Goal: Information Seeking & Learning: Understand process/instructions

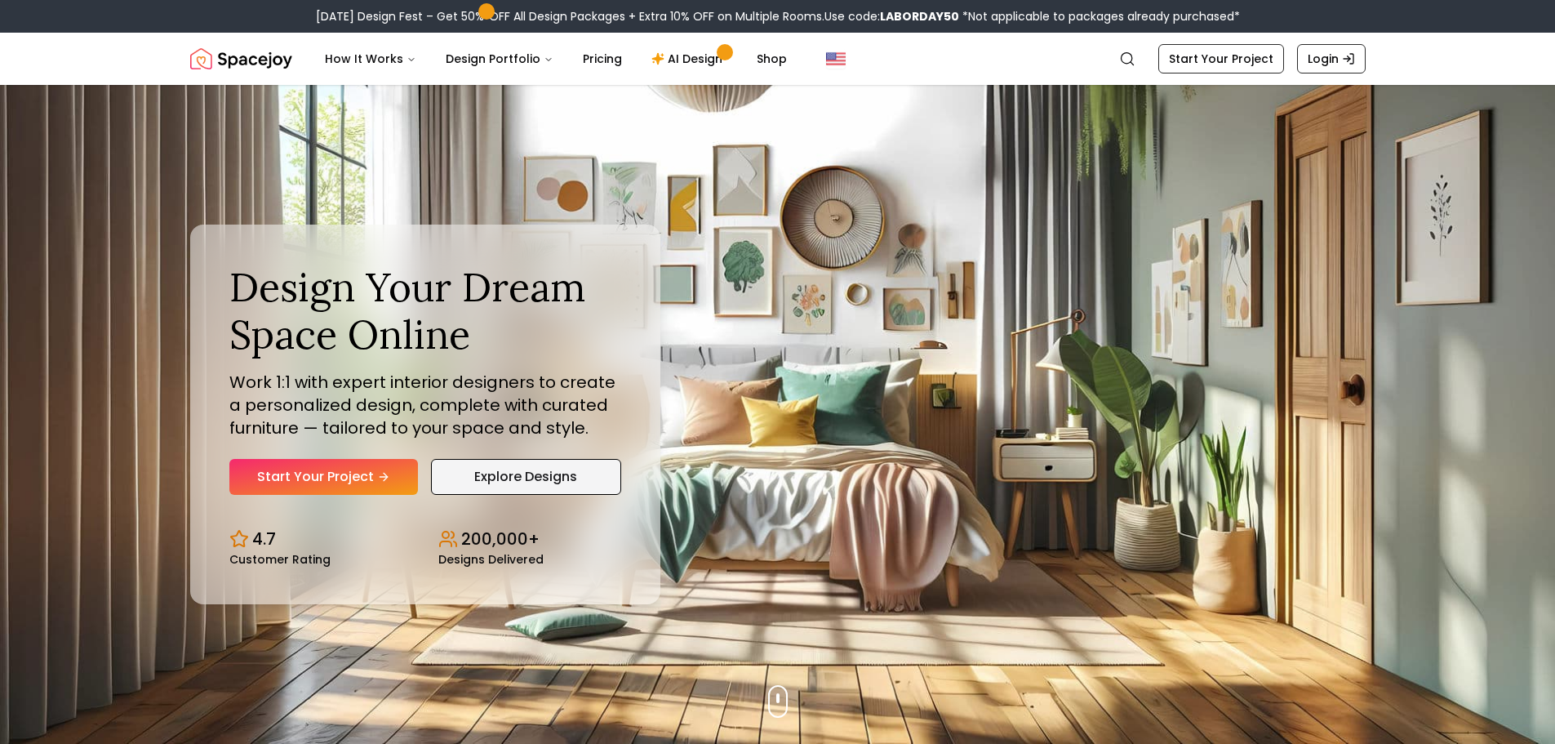
click at [541, 475] on link "Explore Designs" at bounding box center [526, 477] width 190 height 36
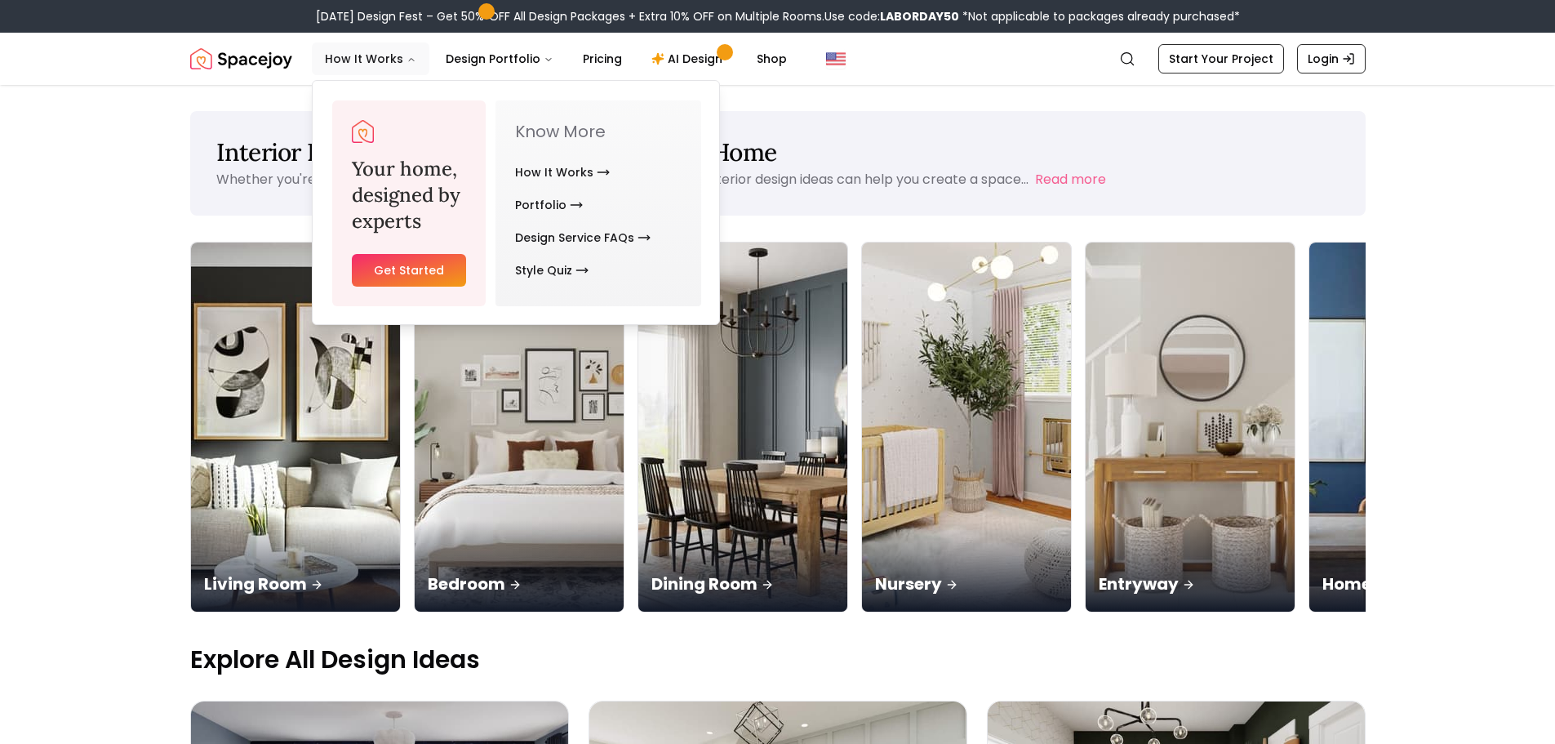
click at [397, 54] on button "How It Works" at bounding box center [371, 58] width 118 height 33
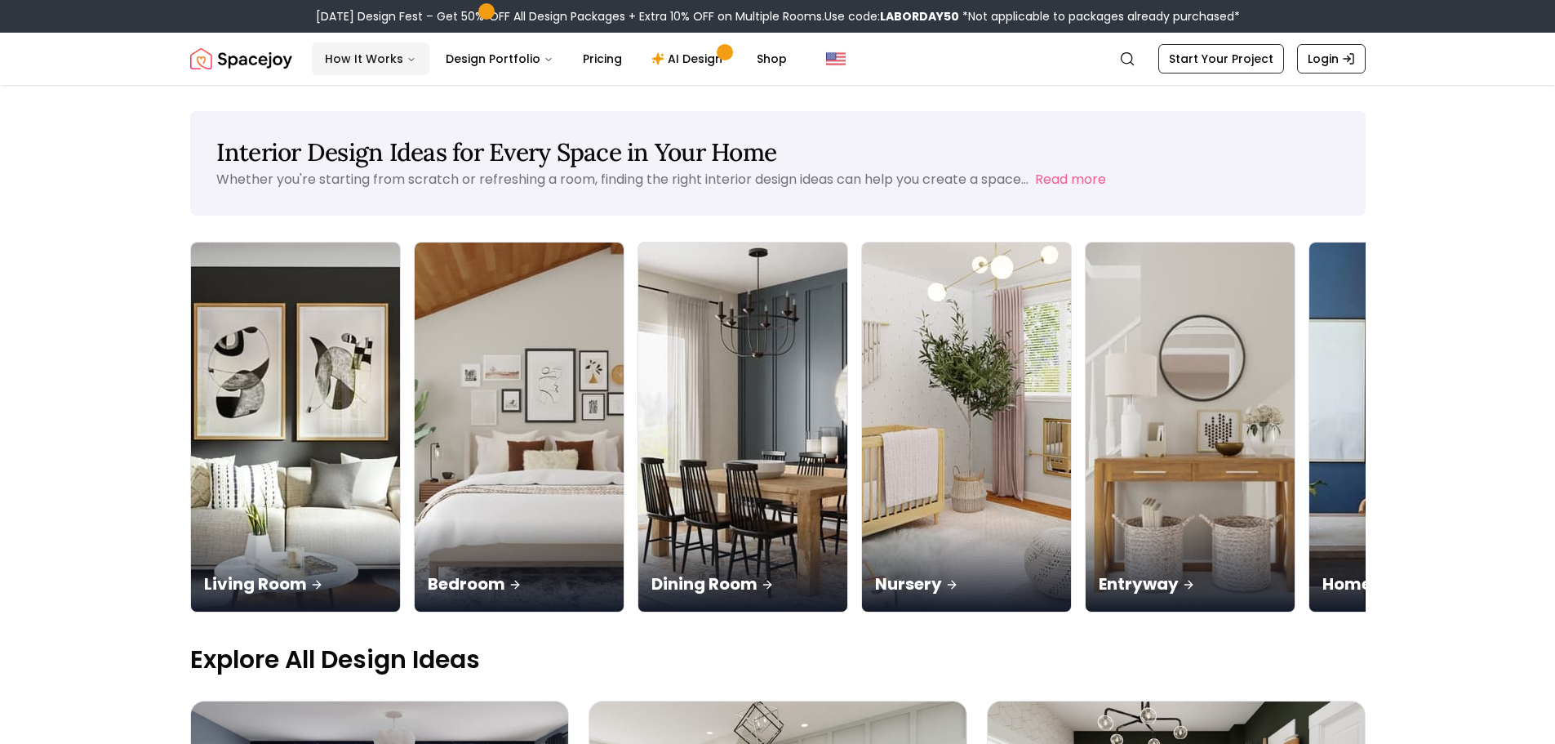
click at [407, 58] on icon "Main" at bounding box center [412, 60] width 10 height 10
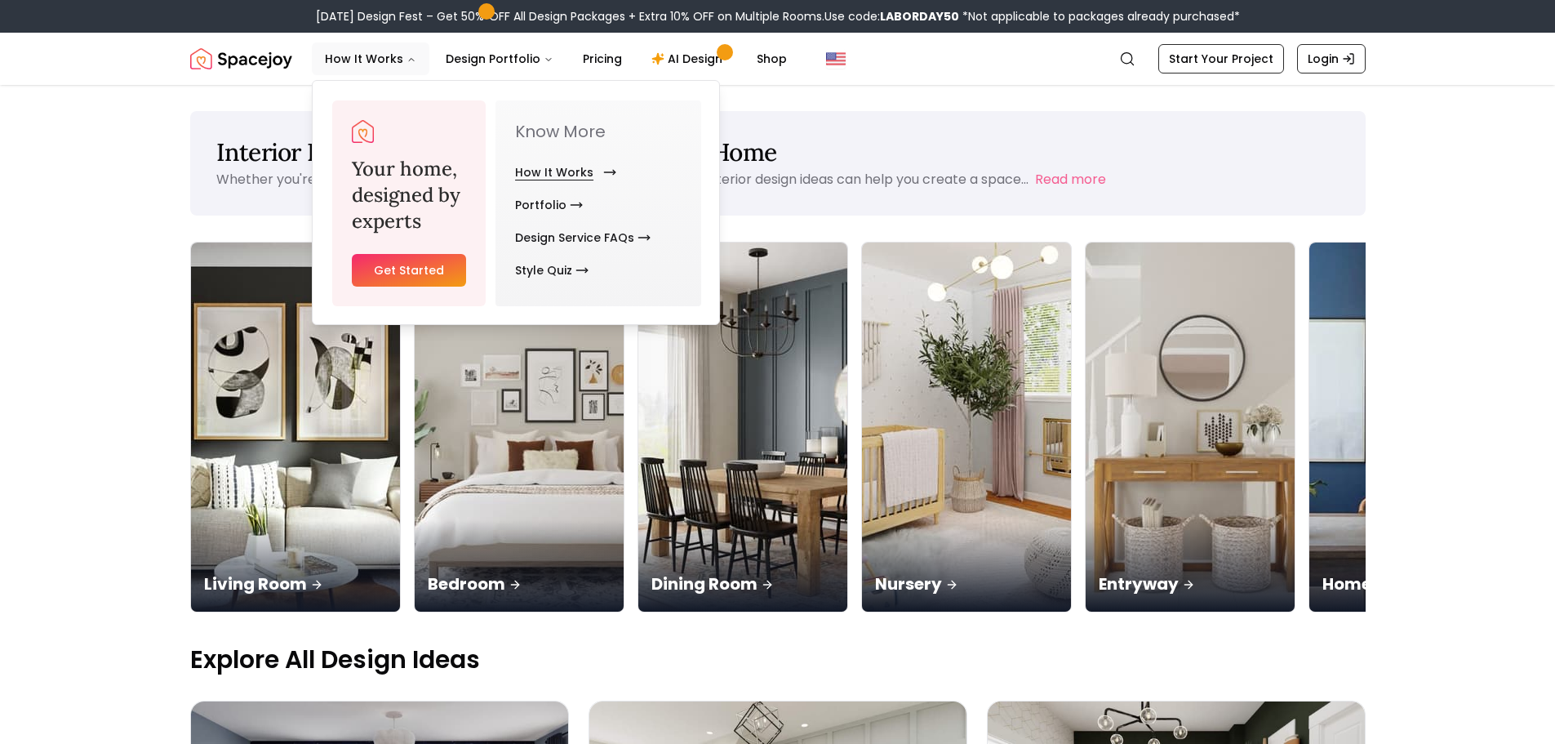
click at [532, 173] on link "How It Works" at bounding box center [562, 172] width 95 height 33
